Goal: Information Seeking & Learning: Get advice/opinions

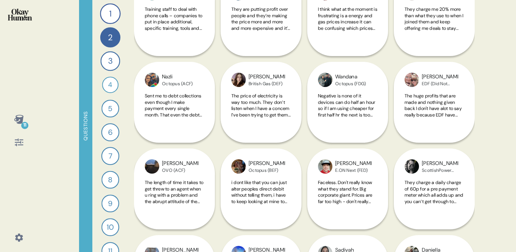
scroll to position [771, 0]
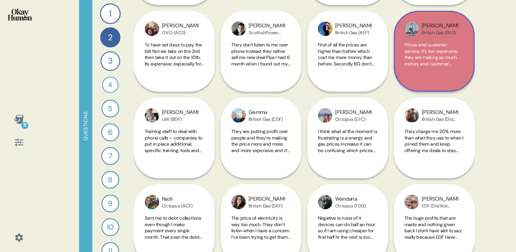
click at [457, 32] on div "British Gas (BED)" at bounding box center [440, 33] width 36 height 6
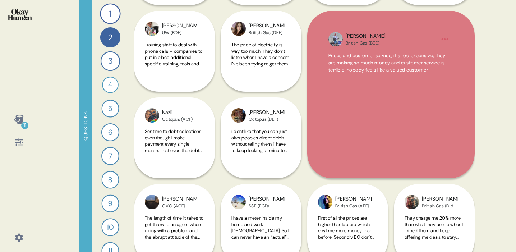
click at [499, 93] on div "11 Questions 1 What would you say to the CEO of your energy provider if they we…" at bounding box center [258, 126] width 516 height 252
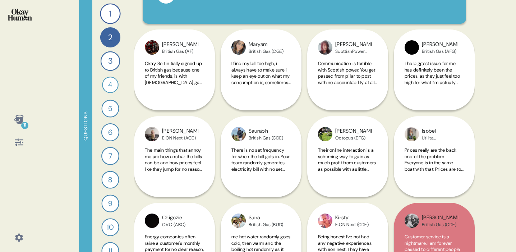
scroll to position [0, 0]
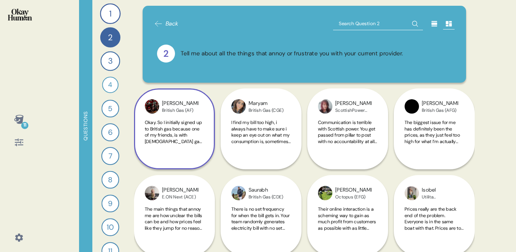
click at [186, 120] on span "Okay. So I initially signed up to British gas because one of my friends, is wit…" at bounding box center [174, 223] width 59 height 208
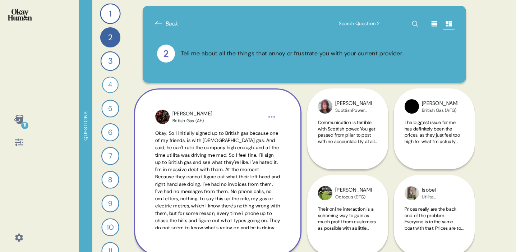
scroll to position [24, 0]
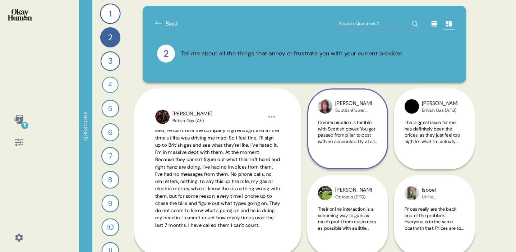
click at [340, 124] on span "Communication is terrible with Scottish power. You get passed from pillar to po…" at bounding box center [347, 179] width 59 height 120
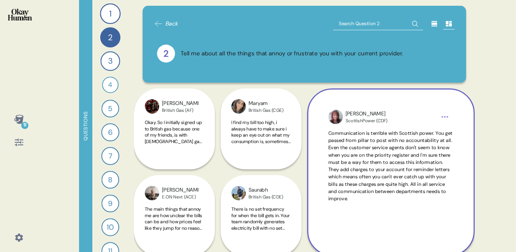
click at [478, 129] on div "11 Questions 1 What would you say to the CEO of your energy provider if they we…" at bounding box center [258, 126] width 516 height 252
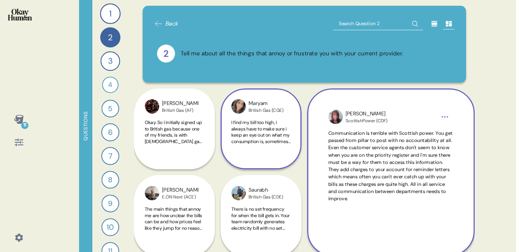
click at [260, 132] on span "I find my bill too high, i always have to make sure i keep an eye out on what m…" at bounding box center [260, 182] width 59 height 126
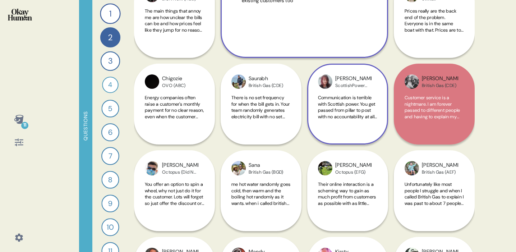
scroll to position [233, 0]
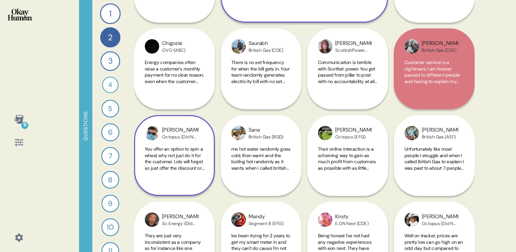
click at [153, 147] on span "You offer an option to spin a wheel, why not just do it for the customer. Lots …" at bounding box center [174, 177] width 59 height 63
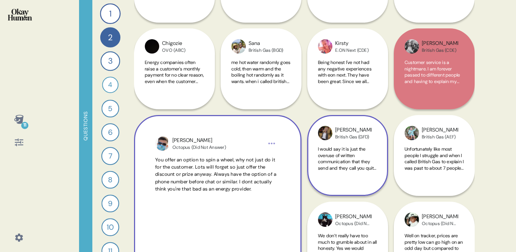
click at [334, 142] on div "[PERSON_NAME] Gas (GFD) I would say it is just the overuse of written communica…" at bounding box center [347, 155] width 81 height 81
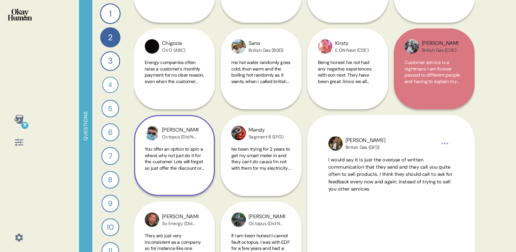
click at [476, 149] on div "11 Questions 1 What would you say to the CEO of your energy provider if they we…" at bounding box center [258, 126] width 516 height 252
click at [262, 229] on div "[PERSON_NAME] (Did Not Answer) If I am been honest I cannot fault octopus. I wa…" at bounding box center [261, 242] width 81 height 81
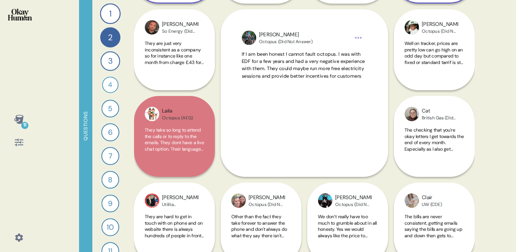
scroll to position [412, 0]
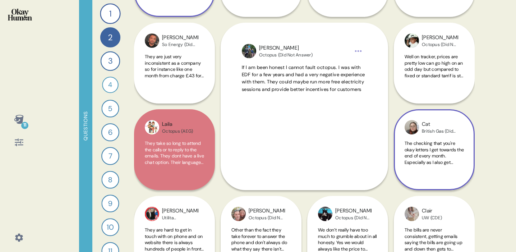
click at [427, 157] on span "The checking that you're okay letters I get towards the end of every month. Esp…" at bounding box center [434, 165] width 59 height 50
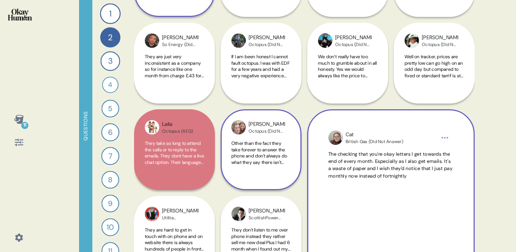
click at [259, 155] on span "Other than the fact they take forever to answer the phone and don't always do w…" at bounding box center [259, 165] width 56 height 50
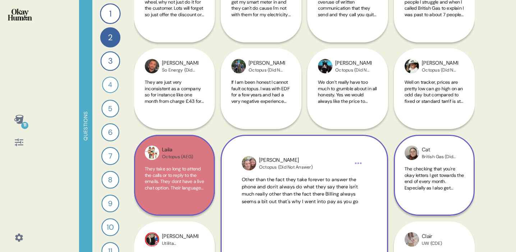
scroll to position [386, 0]
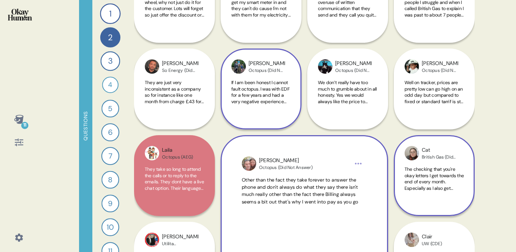
click at [243, 106] on div "If I am been honest I cannot fault octopus. I was with EDF for a few years and …" at bounding box center [260, 95] width 59 height 33
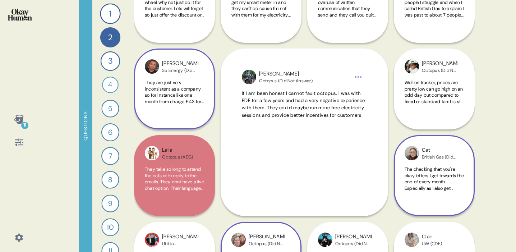
click at [176, 93] on span "They are just very inconsistent as a company so for instance like one month fro…" at bounding box center [174, 107] width 59 height 56
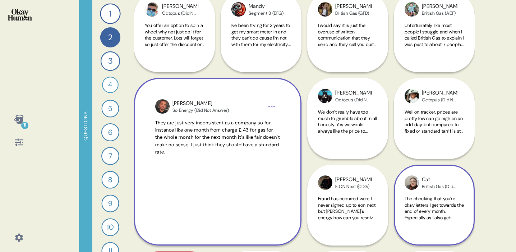
scroll to position [244, 0]
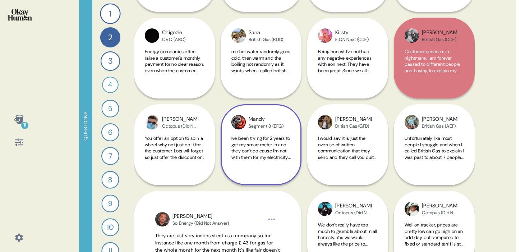
click at [268, 166] on div "Ive been trying for 2 years to get my smart meter in and they can't do cause I'…" at bounding box center [260, 151] width 59 height 33
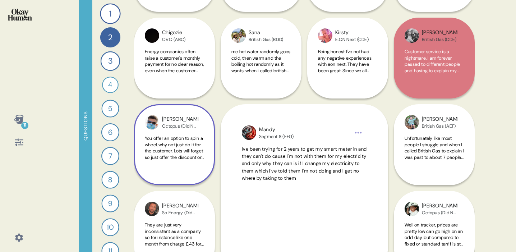
click at [180, 136] on span "You offer an option to spin a wheel, why not just do it for the customer. Lots …" at bounding box center [174, 166] width 59 height 63
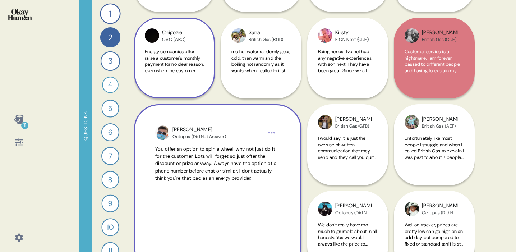
click at [194, 63] on span "Energy companies often raise a customer's monthly payment for no clear reason, …" at bounding box center [174, 90] width 59 height 82
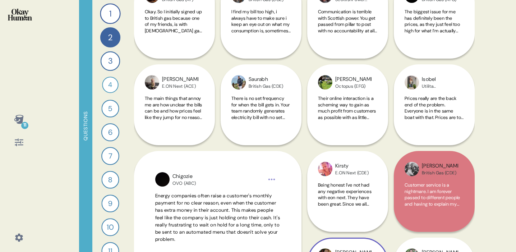
scroll to position [107, 0]
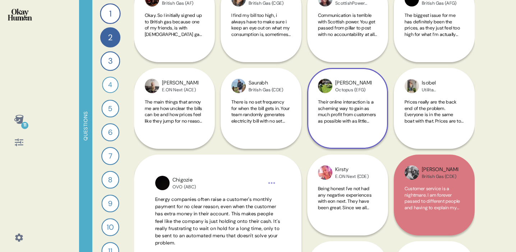
click at [347, 120] on span "Their online interaction is a scheming way to gain as much profit from customer…" at bounding box center [347, 146] width 59 height 95
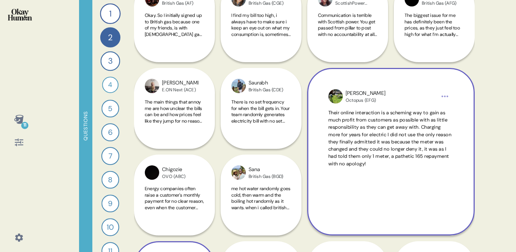
scroll to position [35, 0]
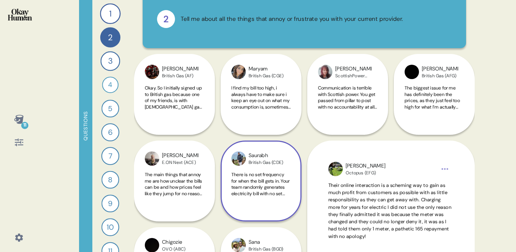
click at [261, 179] on span "There is no set frequency for when the bill gets in. Your team randomly generat…" at bounding box center [260, 221] width 59 height 101
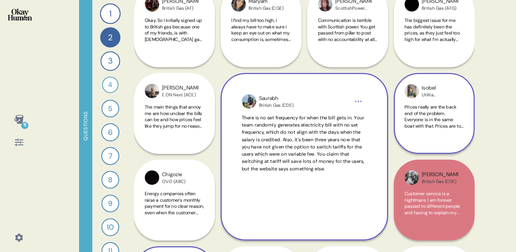
scroll to position [104, 0]
